Goal: Information Seeking & Learning: Learn about a topic

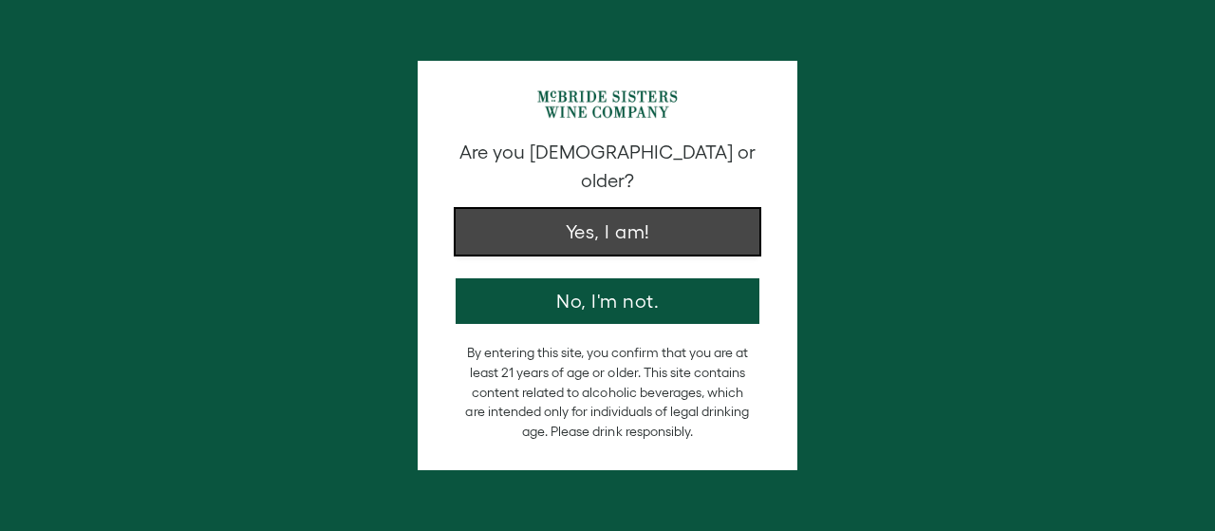
click at [632, 209] on button "Yes, I am!" at bounding box center [608, 232] width 304 height 46
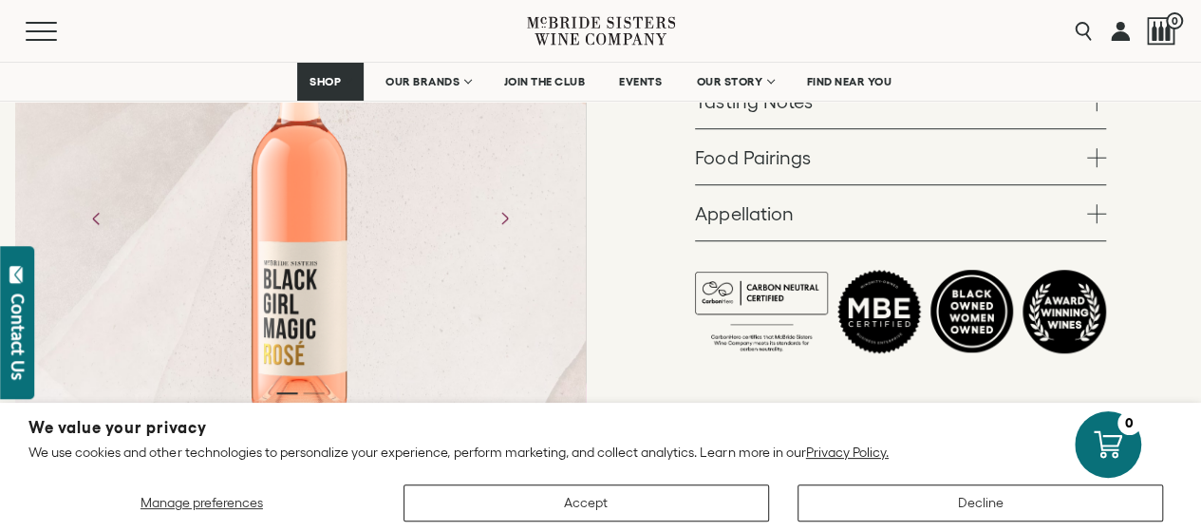
scroll to position [584, 0]
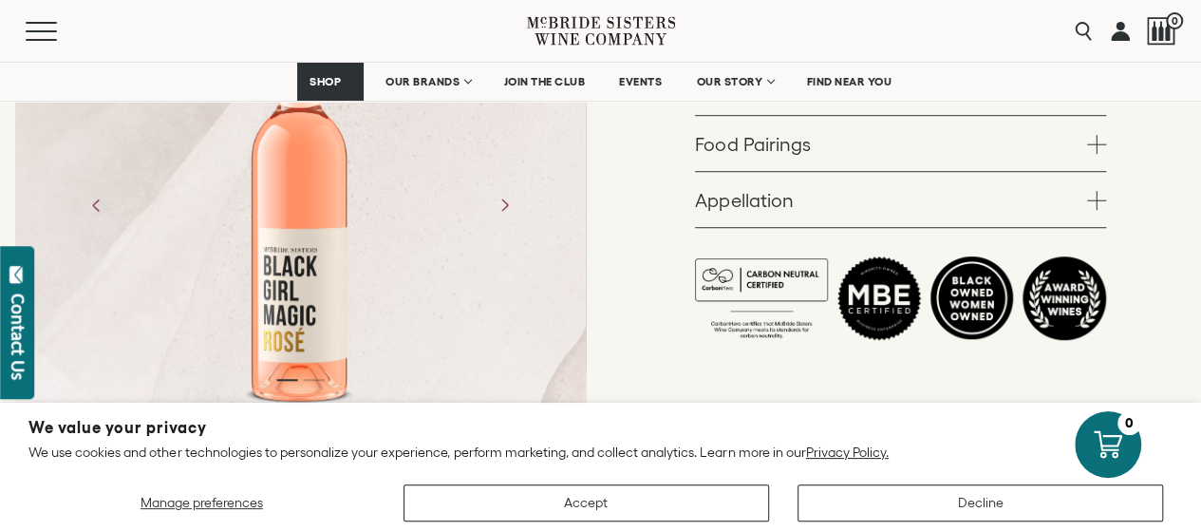
click at [287, 269] on div at bounding box center [300, 204] width 148 height 427
click at [287, 267] on div at bounding box center [300, 204] width 148 height 427
click at [509, 196] on icon "Next" at bounding box center [503, 204] width 33 height 33
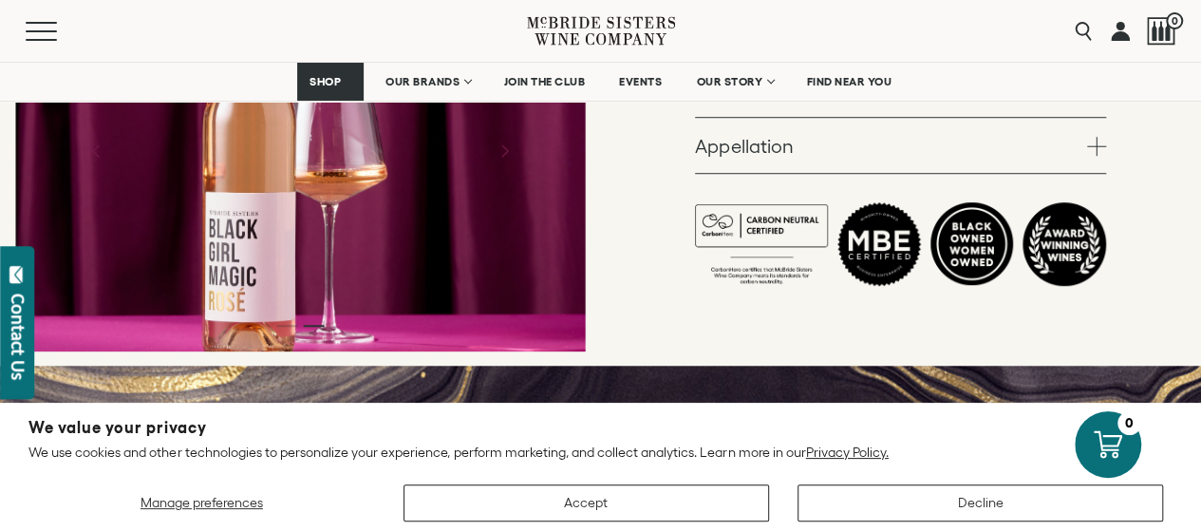
scroll to position [626, 0]
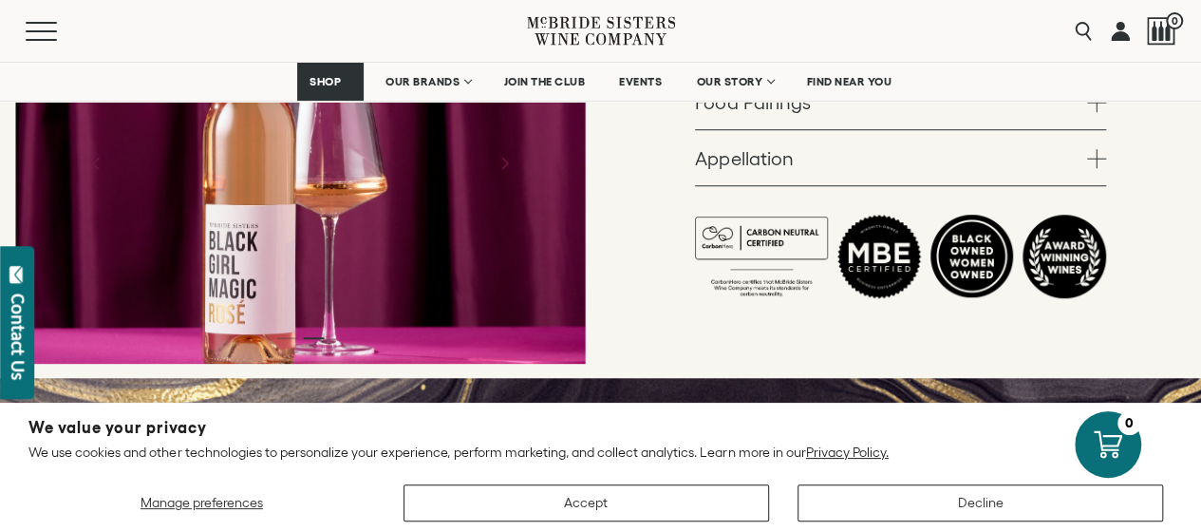
click at [561, 181] on div at bounding box center [300, 163] width 571 height 401
click at [99, 178] on button "Previous" at bounding box center [96, 163] width 54 height 54
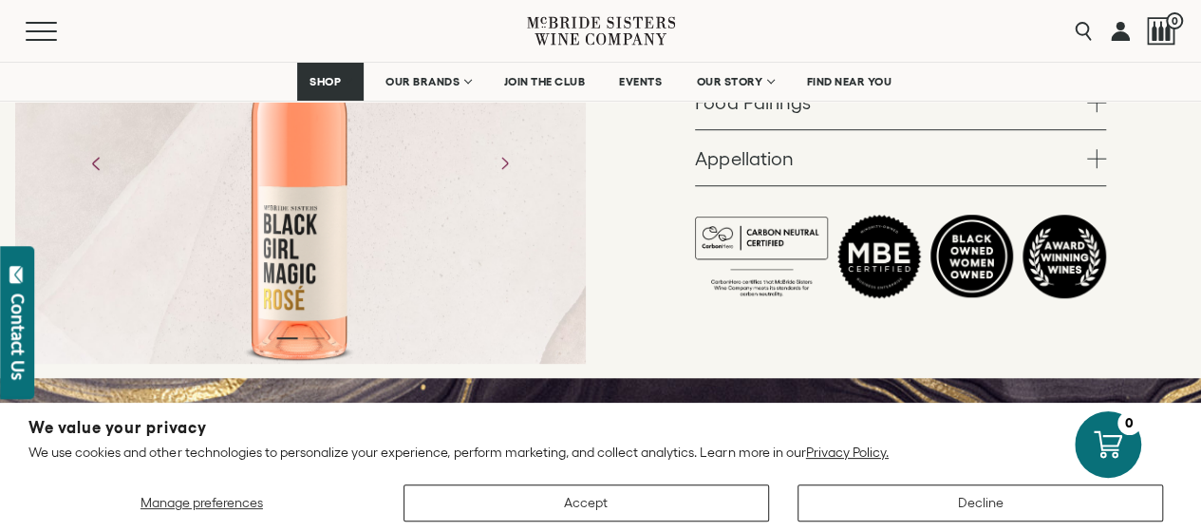
click at [80, 179] on button "Previous" at bounding box center [96, 163] width 54 height 54
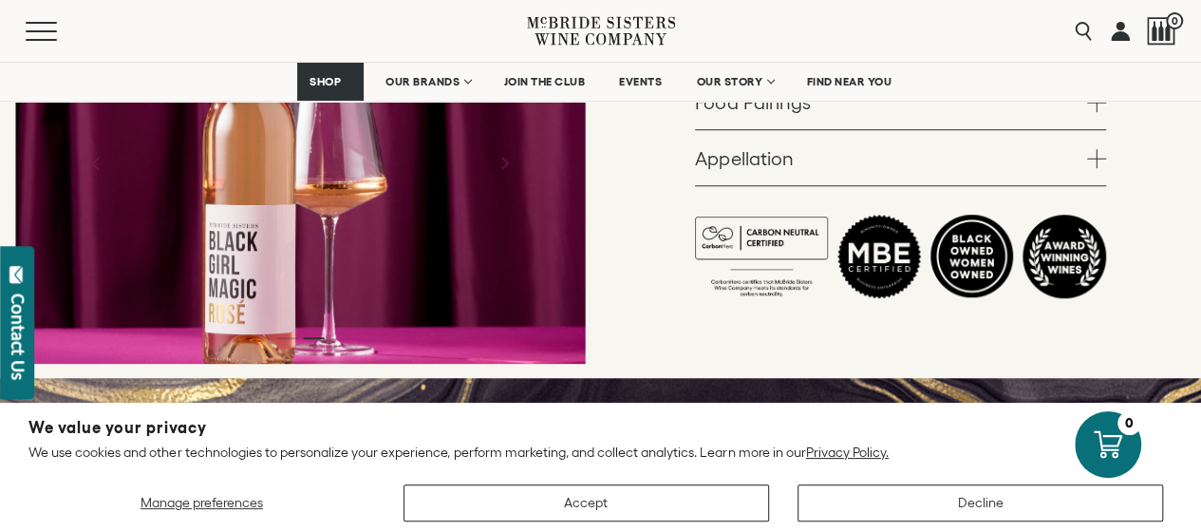
click at [85, 156] on icon "Previous" at bounding box center [96, 162] width 33 height 33
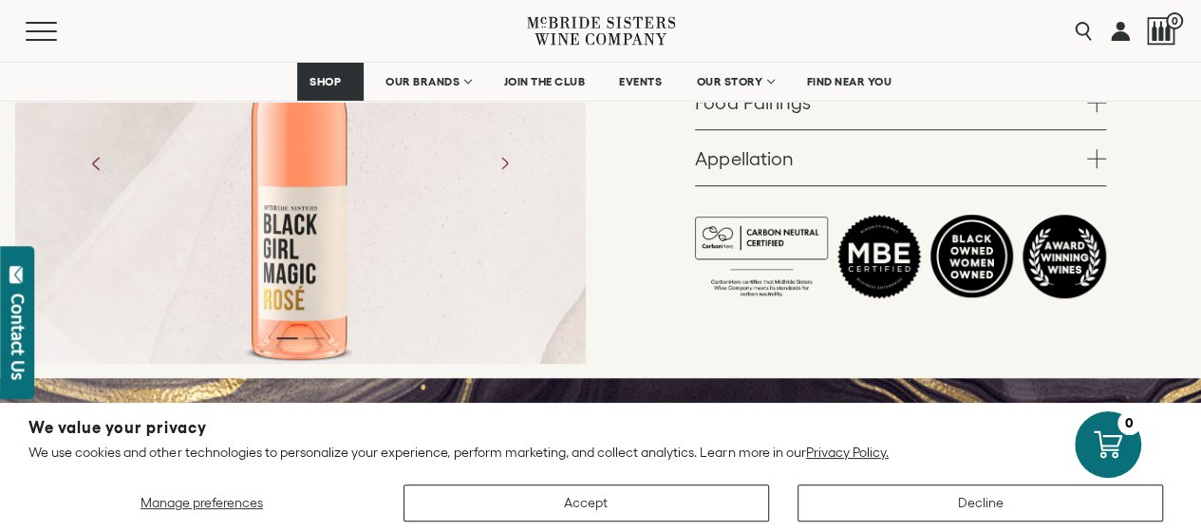
click at [97, 160] on icon "Previous" at bounding box center [96, 162] width 33 height 33
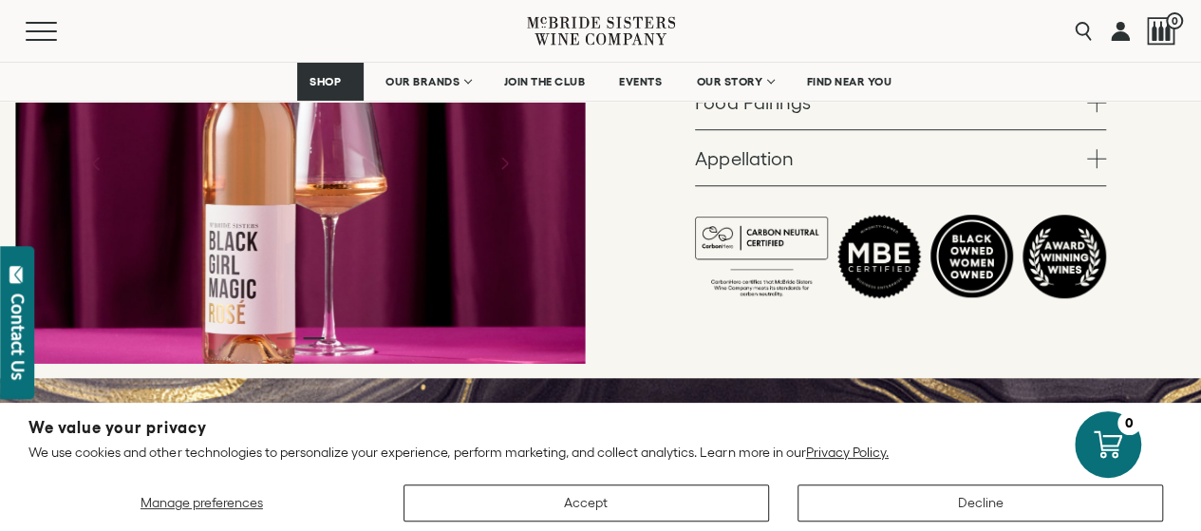
click at [97, 153] on icon "Previous" at bounding box center [96, 162] width 33 height 33
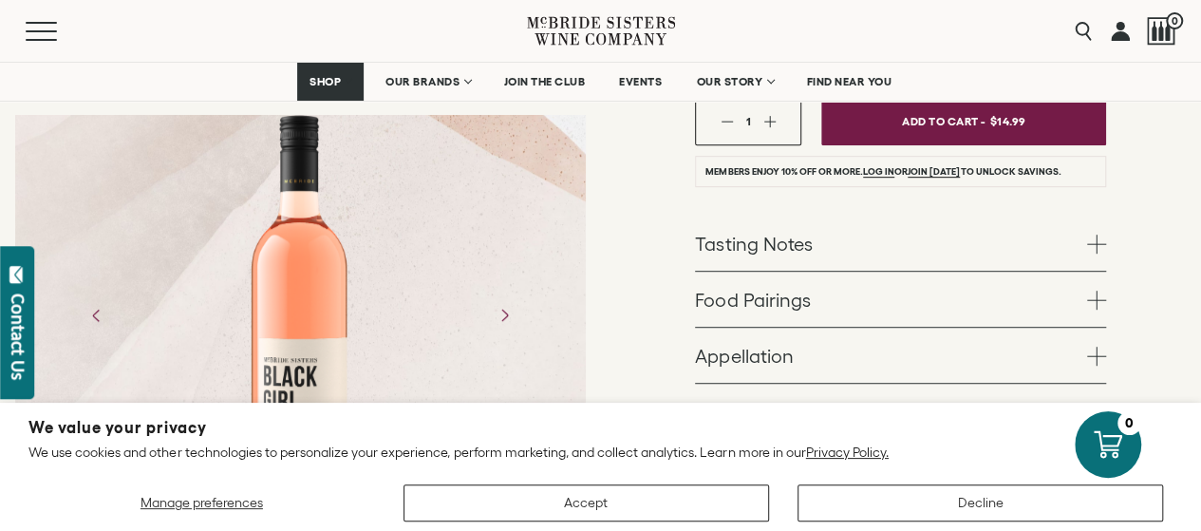
scroll to position [409, 0]
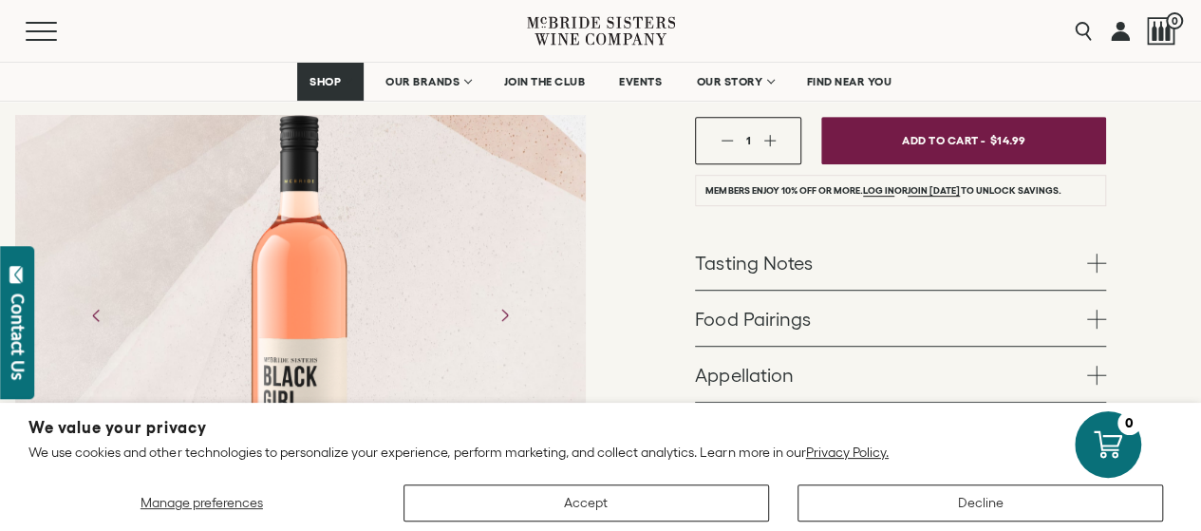
click at [1102, 263] on span at bounding box center [1096, 263] width 19 height 19
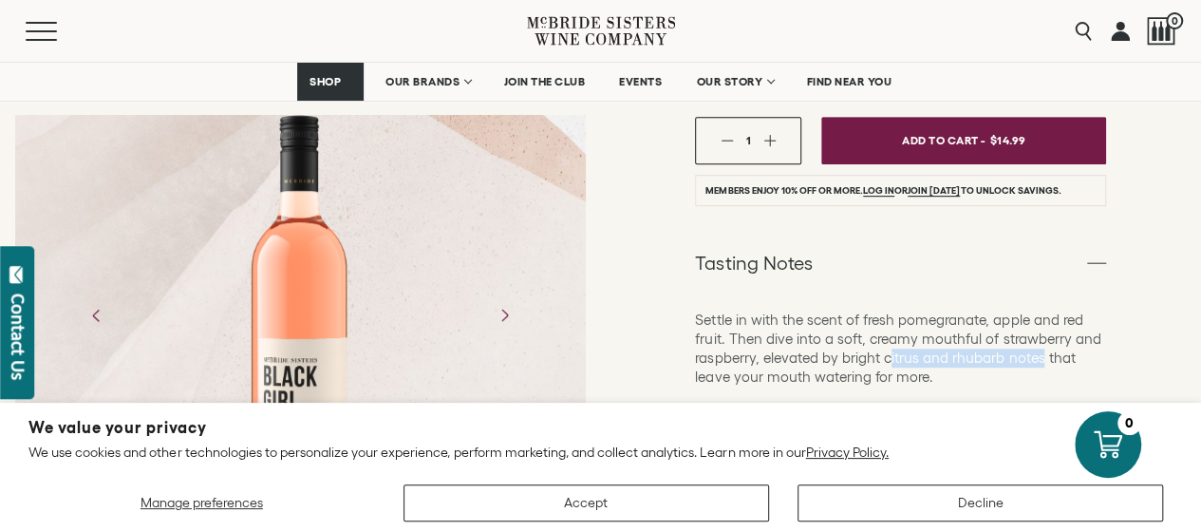
drag, startPoint x: 887, startPoint y: 351, endPoint x: 1041, endPoint y: 349, distance: 153.8
click at [1041, 349] on p "Settle in with the scent of fresh pomegranate, apple and red fruit. Then dive i…" at bounding box center [900, 349] width 411 height 76
click at [887, 360] on p "Settle in with the scent of fresh pomegranate, apple and red fruit. Then dive i…" at bounding box center [900, 349] width 411 height 76
drag, startPoint x: 883, startPoint y: 358, endPoint x: 1043, endPoint y: 363, distance: 159.6
click at [1043, 363] on p "Settle in with the scent of fresh pomegranate, apple and red fruit. Then dive i…" at bounding box center [900, 349] width 411 height 76
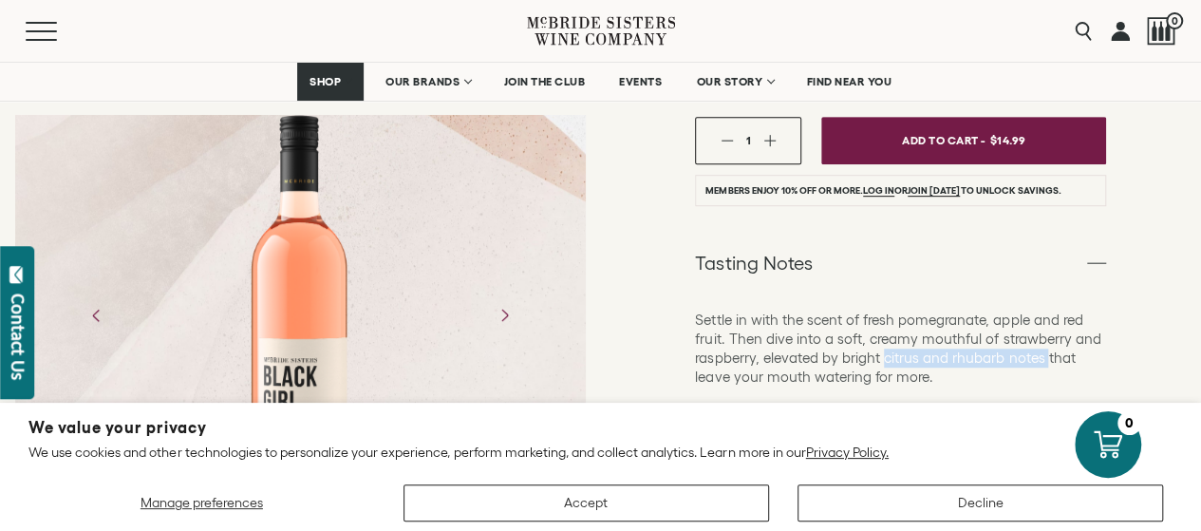
copy p "citrus and rhubarb notes"
